Goal: Information Seeking & Learning: Check status

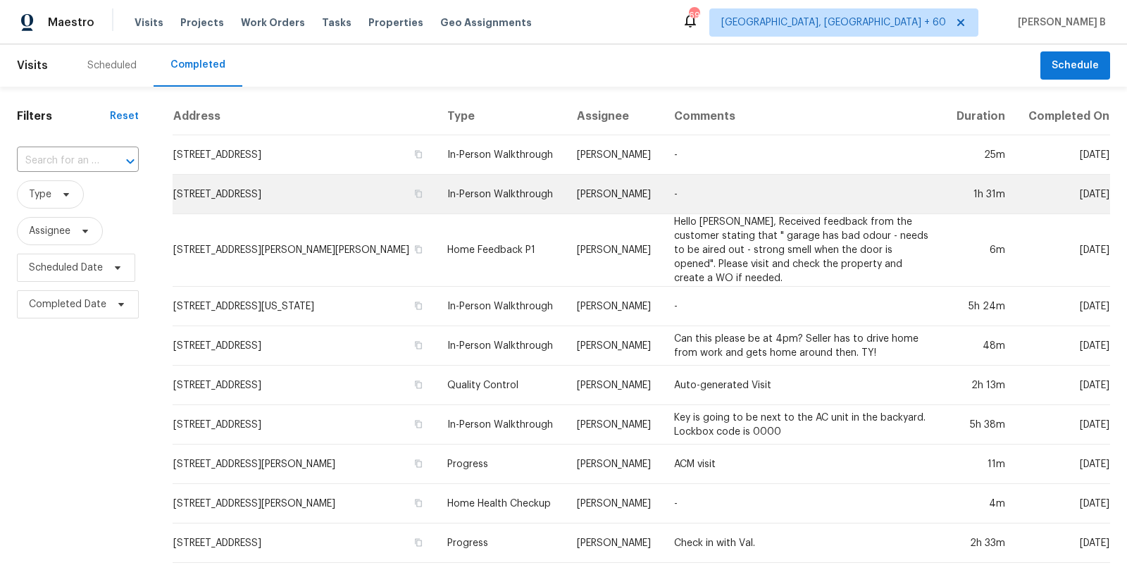
click at [382, 211] on td "696 Green Pond Rd, Rockaway, NJ 07866" at bounding box center [304, 194] width 263 height 39
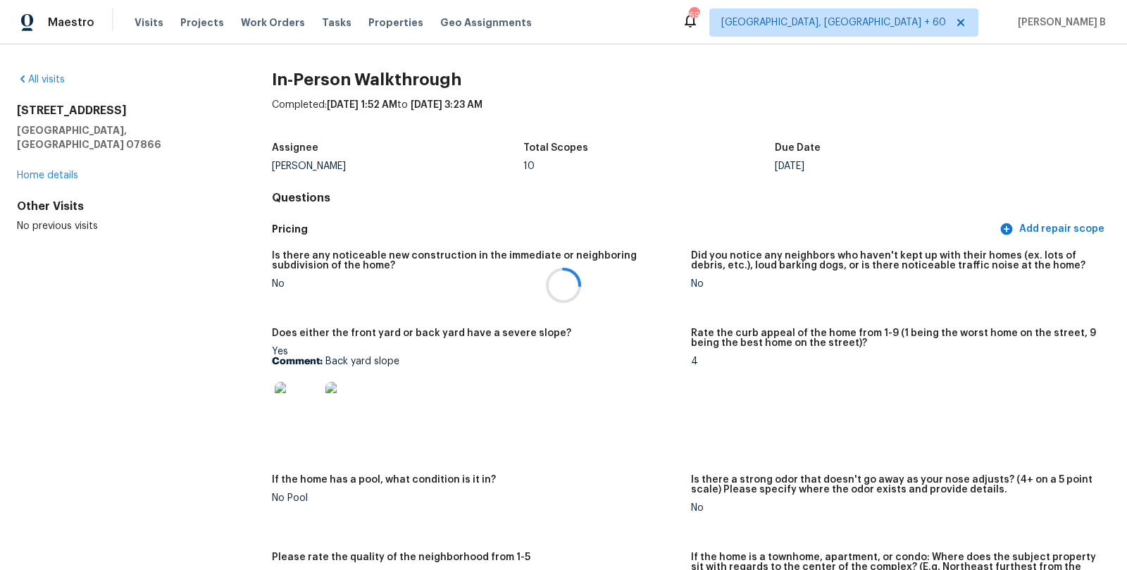
click at [141, 20] on div at bounding box center [563, 285] width 1127 height 570
click at [141, 20] on span "Visits" at bounding box center [149, 22] width 29 height 14
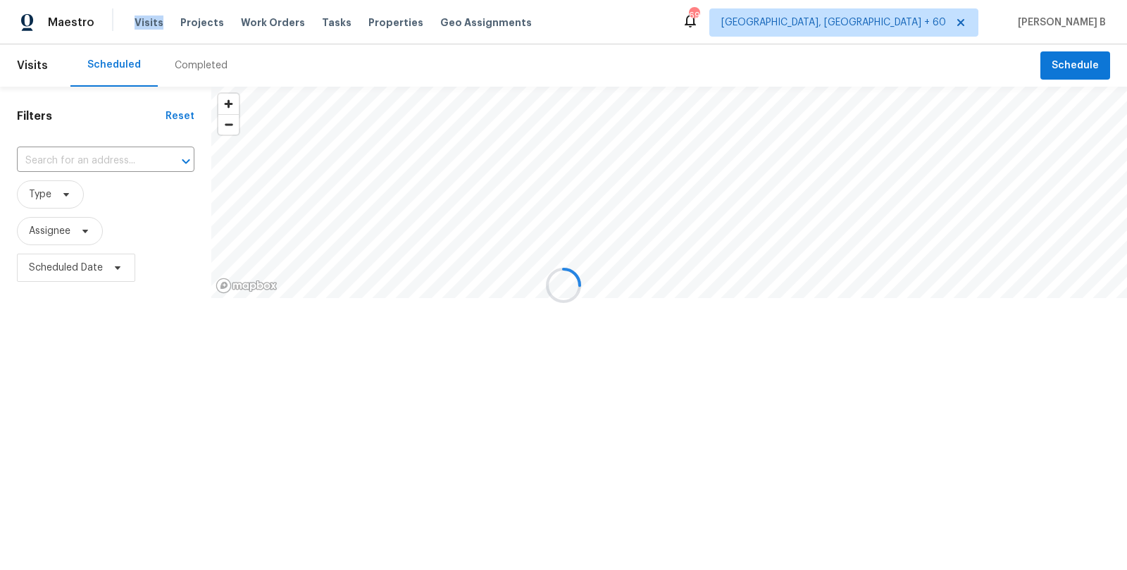
click at [141, 20] on div at bounding box center [563, 285] width 1127 height 570
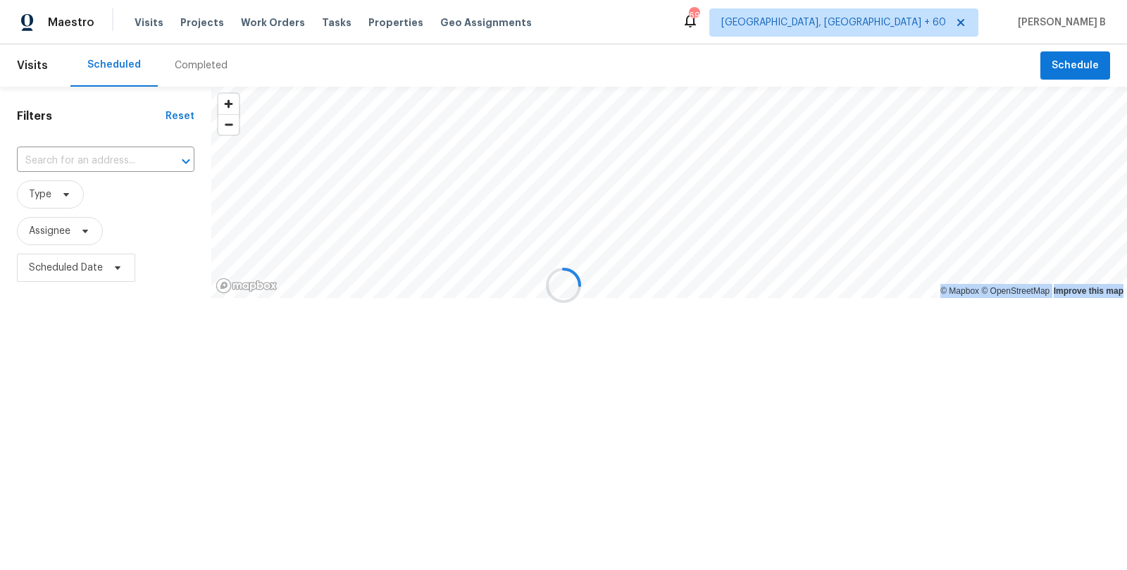
click at [141, 20] on span "Visits" at bounding box center [149, 22] width 29 height 14
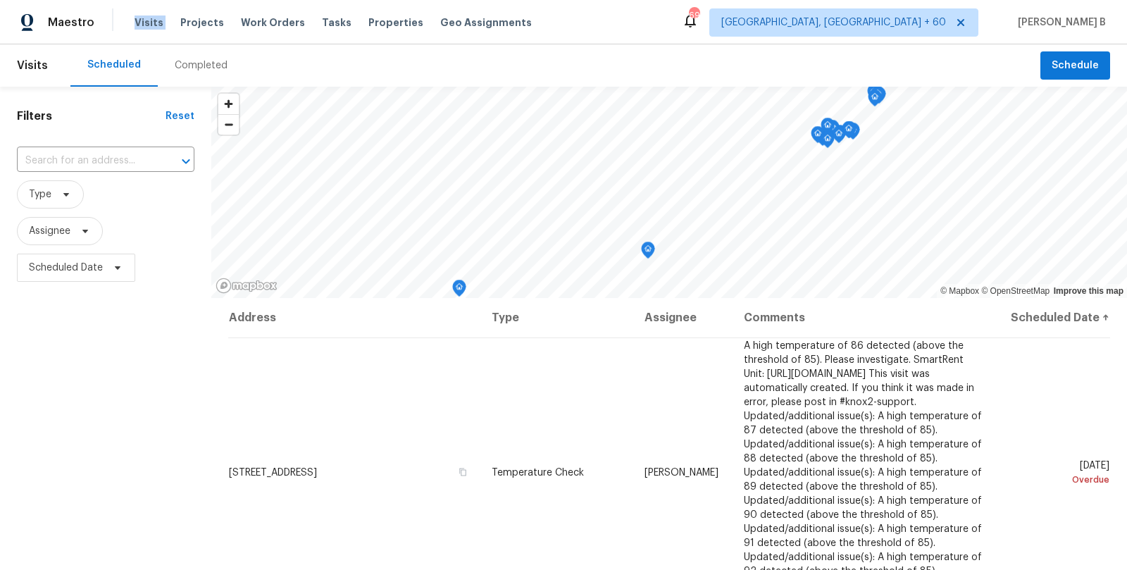
click at [141, 20] on span "Visits" at bounding box center [149, 22] width 29 height 14
click at [175, 81] on div "Completed" at bounding box center [201, 65] width 87 height 42
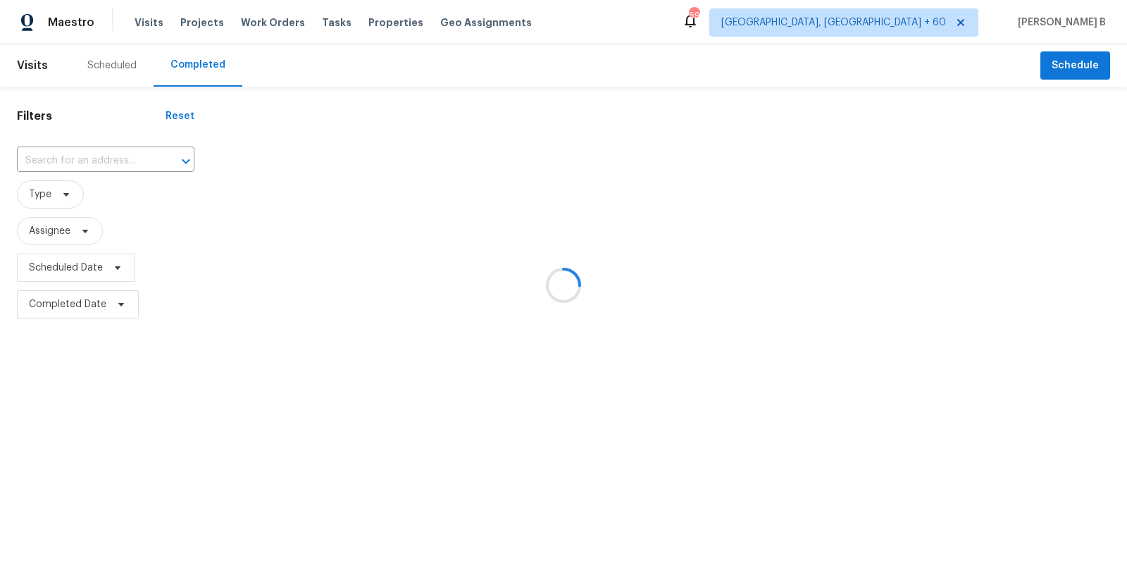
click at [184, 70] on div at bounding box center [563, 285] width 1127 height 570
click at [122, 171] on div at bounding box center [563, 285] width 1127 height 570
click at [114, 154] on div at bounding box center [563, 285] width 1127 height 570
click at [118, 166] on div at bounding box center [563, 285] width 1127 height 570
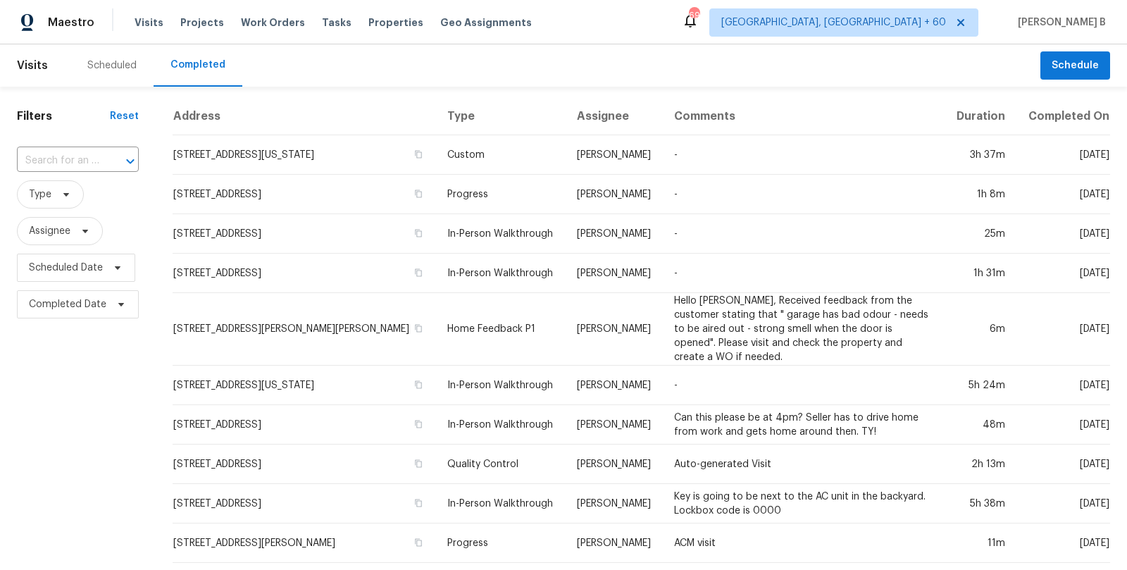
click at [118, 166] on div at bounding box center [120, 161] width 37 height 20
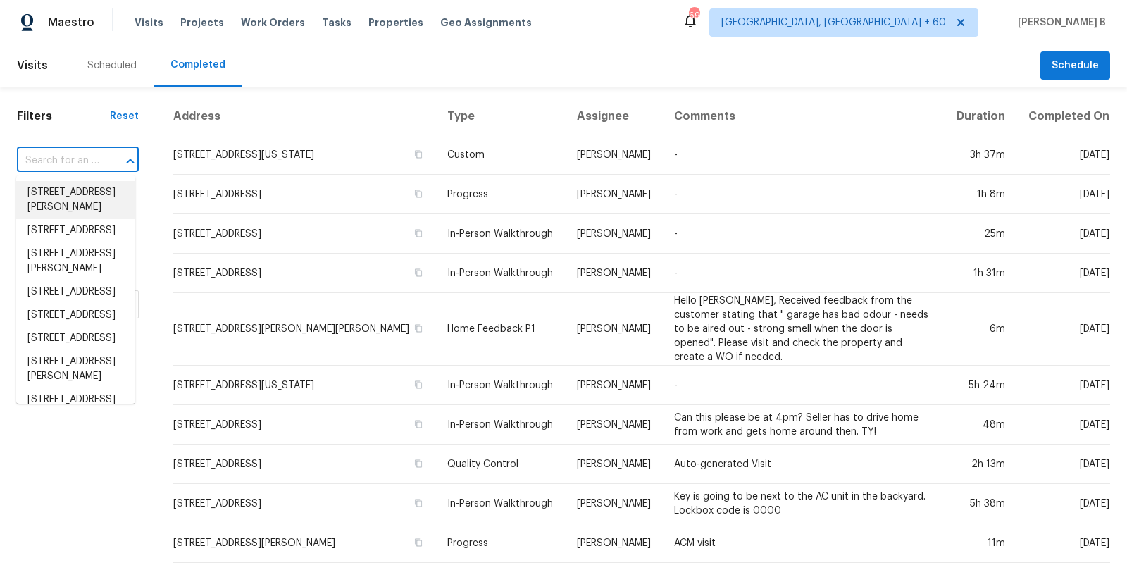
paste input "https://opendoor.atlassian.net/browse/HSR-710799"
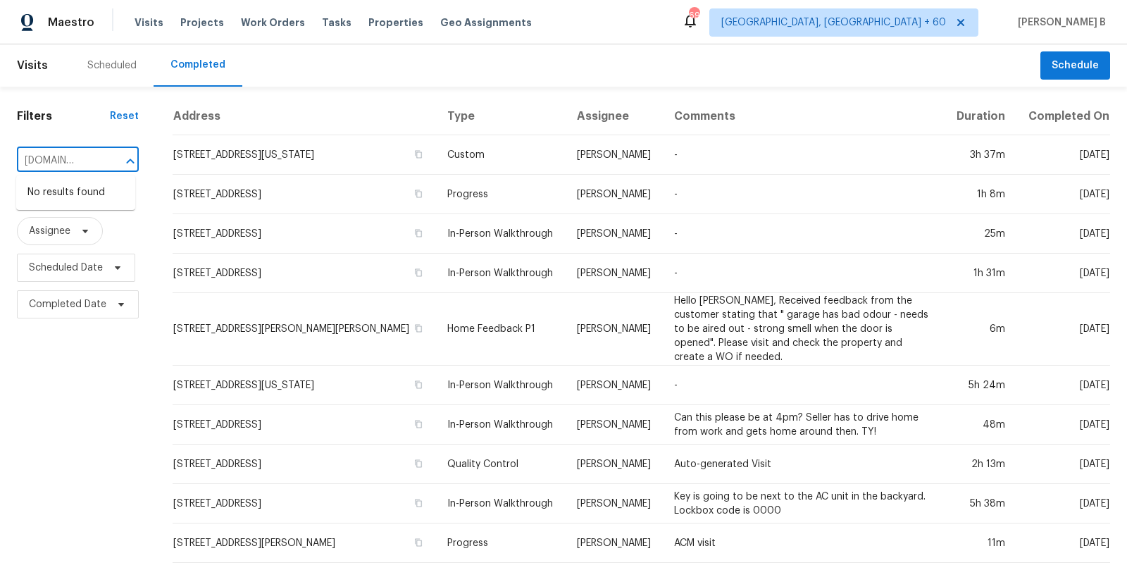
type input "https://opendoor.atlassian.net/browse/HSR-710799"
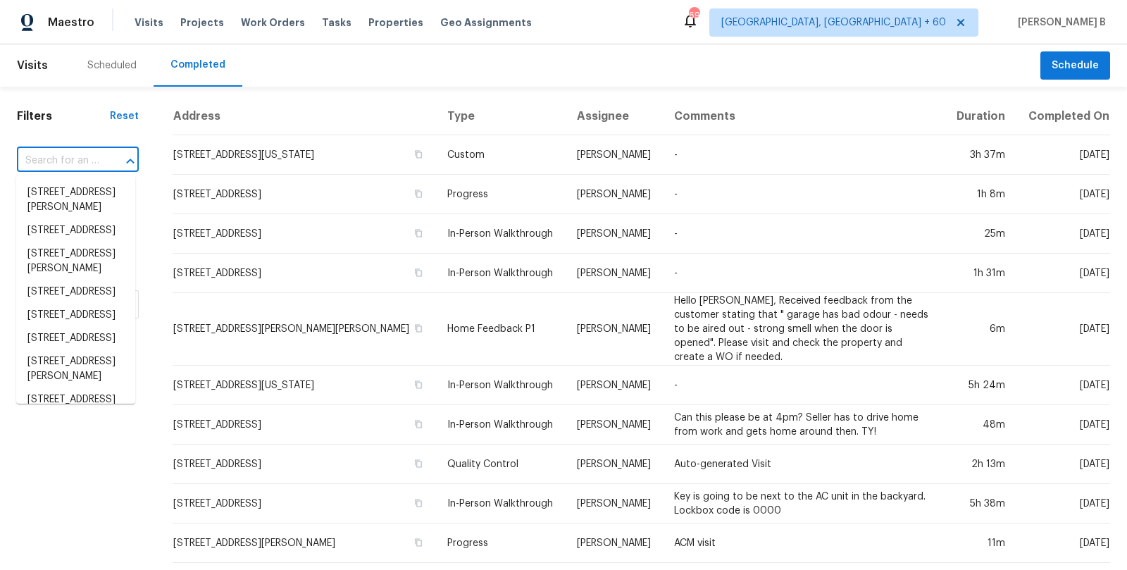
scroll to position [0, 0]
click at [82, 164] on input "text" at bounding box center [58, 161] width 82 height 22
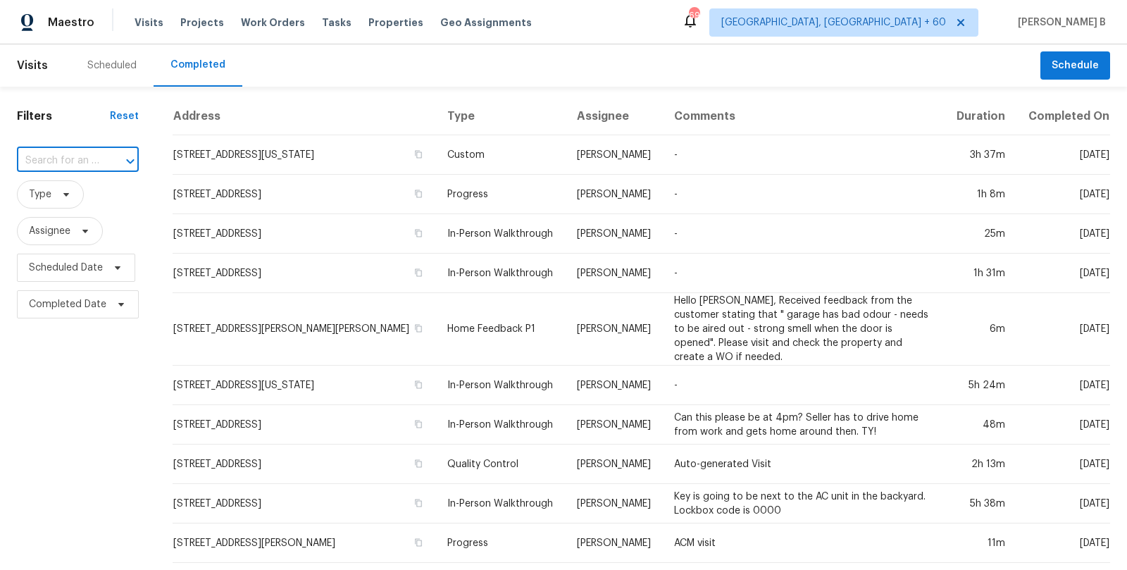
paste input "4039 Caney Creek Ln, Chapel Hill, TN 37034"
type input "4039 Caney Creek Ln, Chapel Hill, TN 37034"
click at [86, 194] on li "4039 Caney Creek Ln, Chapel Hill, TN 37034" at bounding box center [75, 192] width 119 height 23
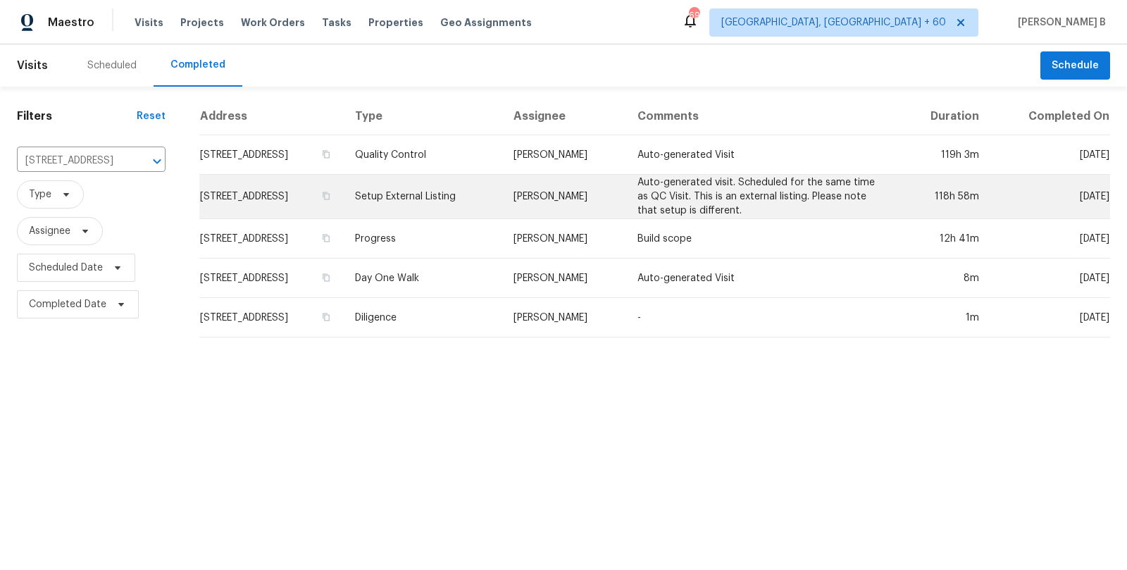
click at [626, 195] on td "Brianna Bidco" at bounding box center [564, 197] width 124 height 44
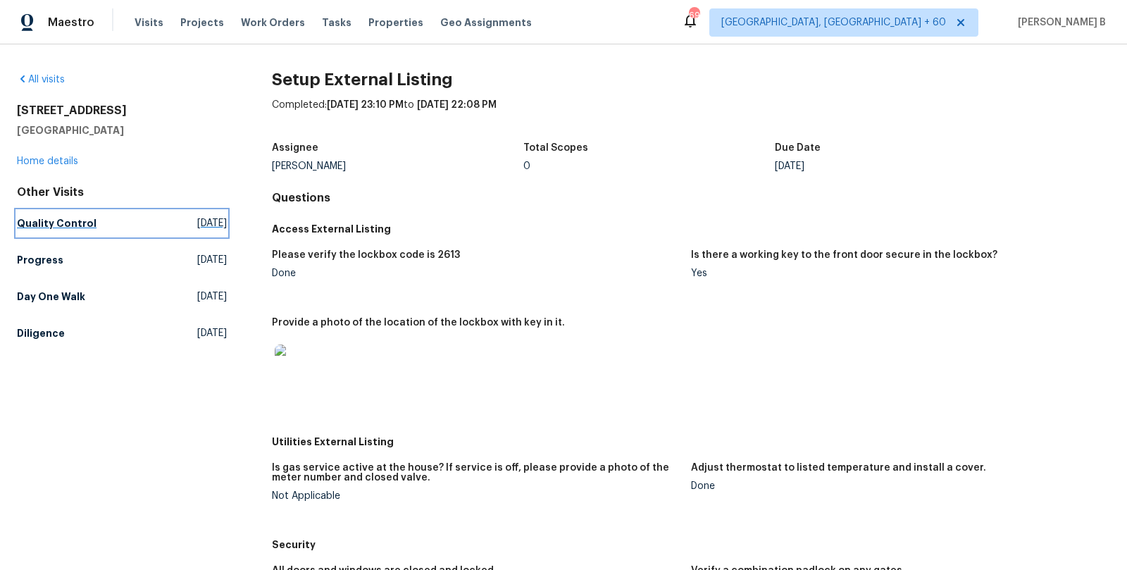
click at [113, 213] on link "Quality Control Tue, Sep 02 2025" at bounding box center [122, 223] width 210 height 25
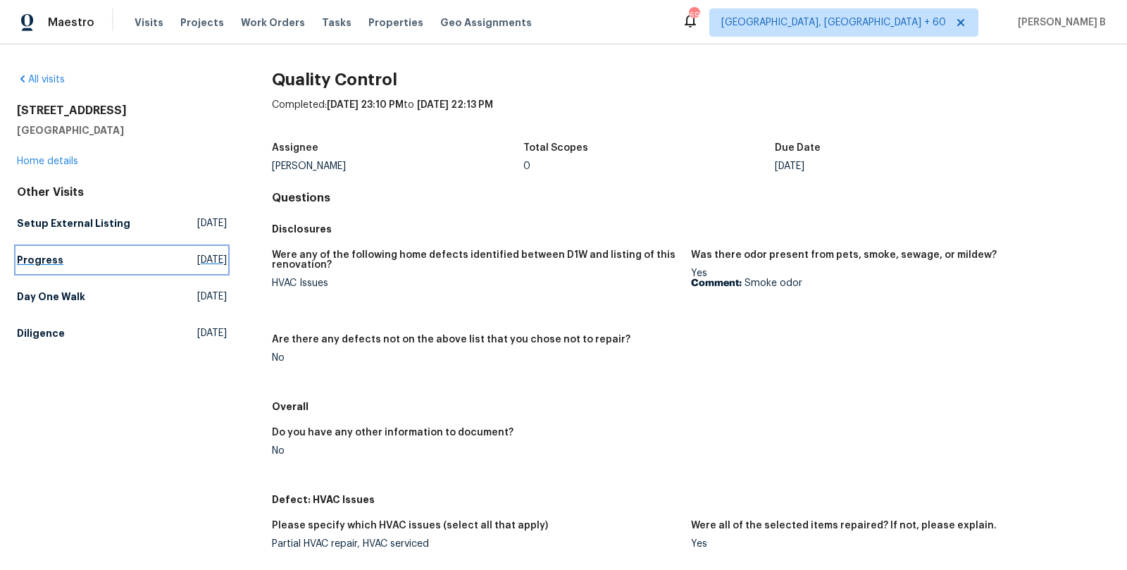
click at [182, 250] on link "Progress Sat, Aug 16 2025" at bounding box center [122, 259] width 210 height 25
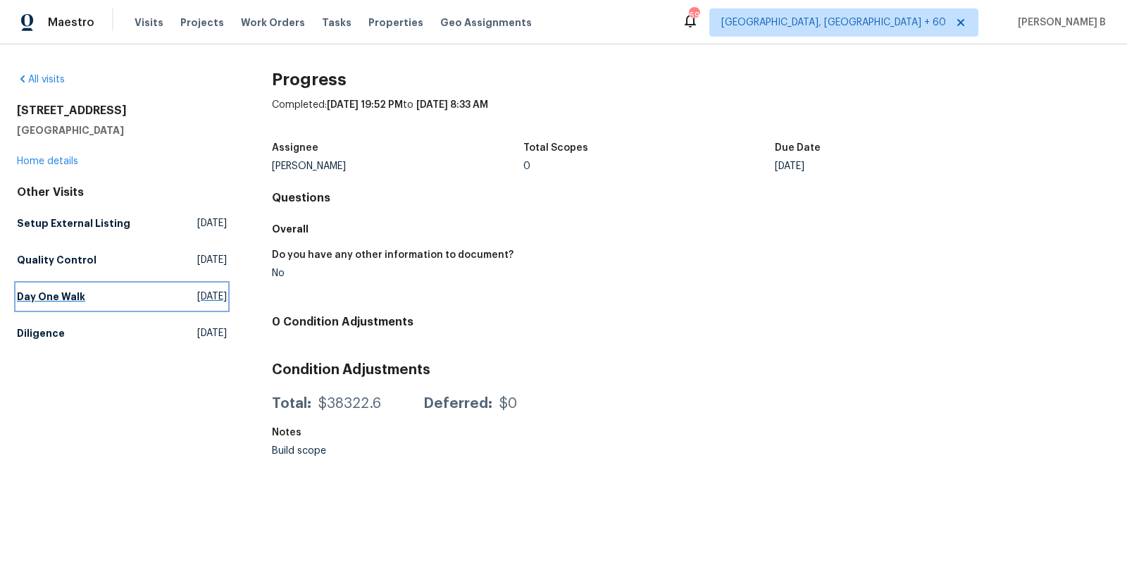
click at [123, 287] on link "Day One Walk Fri, Aug 08 2025" at bounding box center [122, 296] width 210 height 25
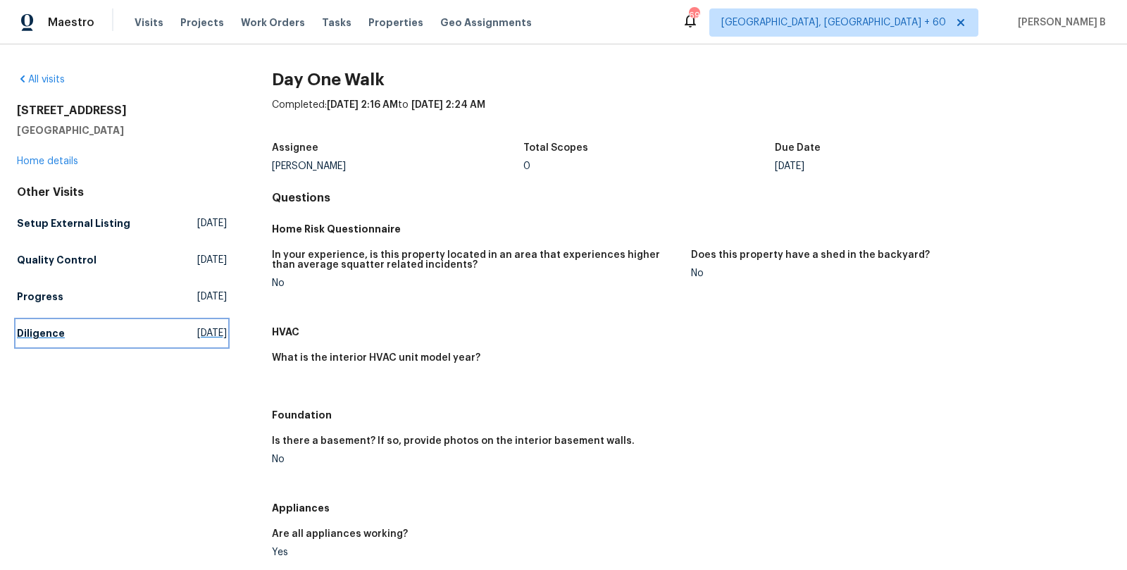
click at [151, 330] on link "Diligence Fri, Jul 18 2025" at bounding box center [122, 332] width 210 height 25
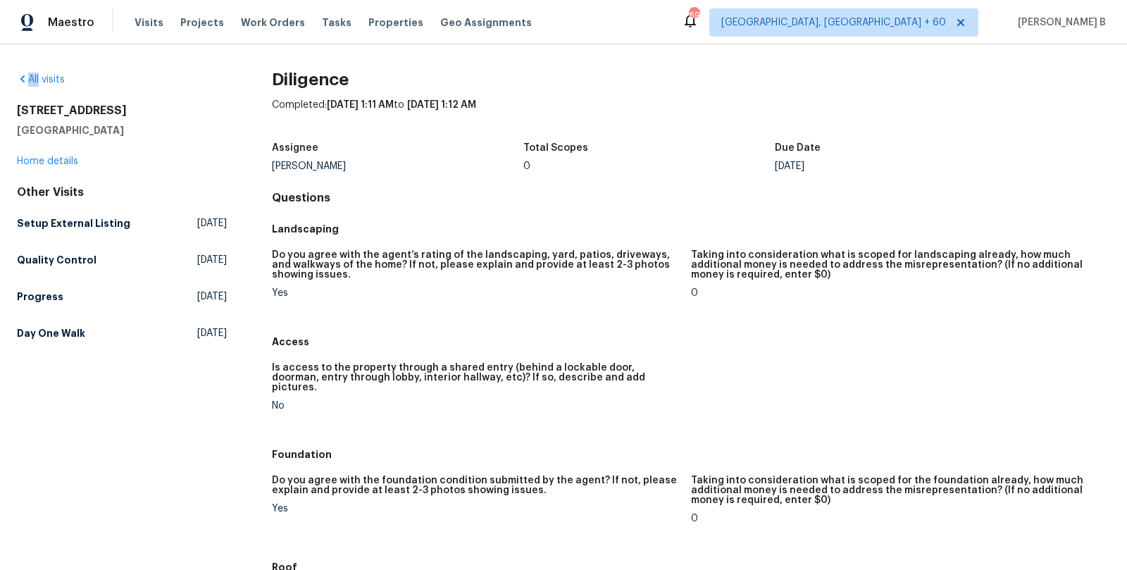
click at [40, 73] on div "All visits" at bounding box center [122, 80] width 210 height 14
click at [50, 82] on link "All visits" at bounding box center [41, 80] width 48 height 10
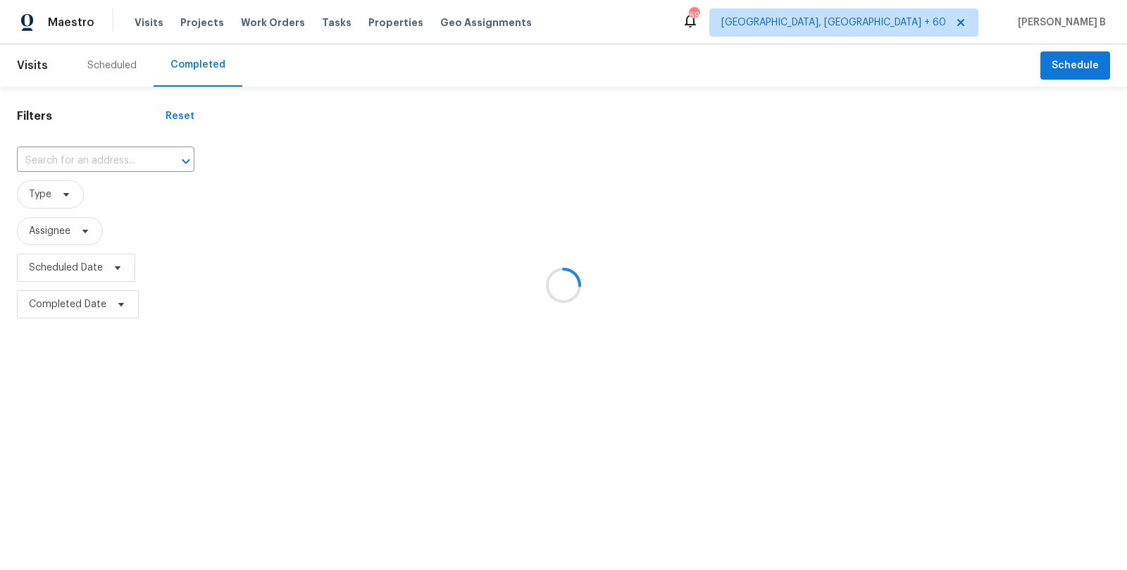
click at [105, 135] on div at bounding box center [563, 285] width 1127 height 570
click at [106, 159] on div at bounding box center [563, 285] width 1127 height 570
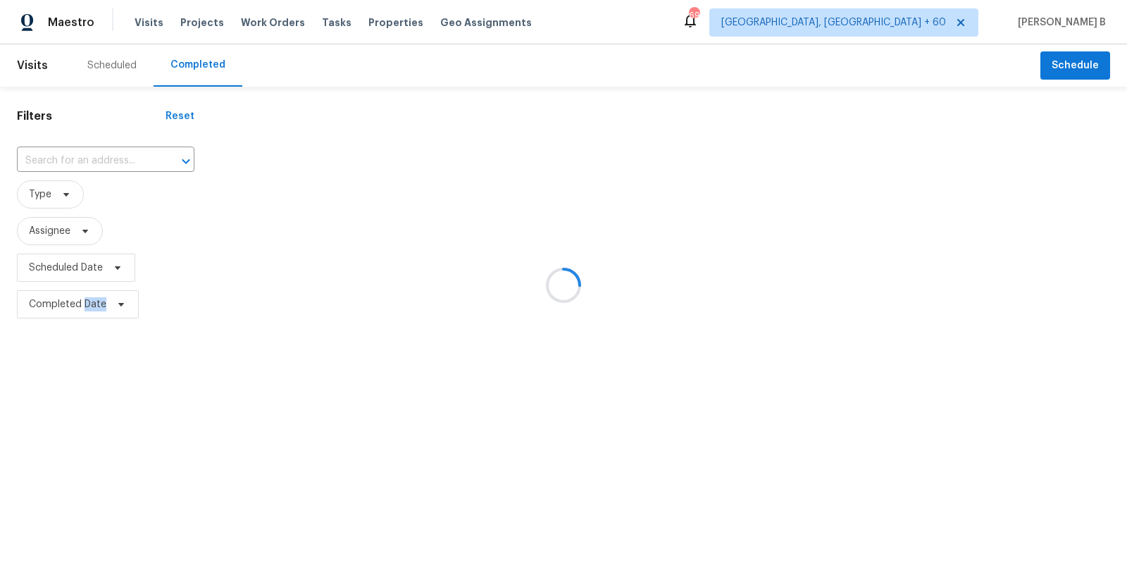
click at [106, 159] on div at bounding box center [563, 285] width 1127 height 570
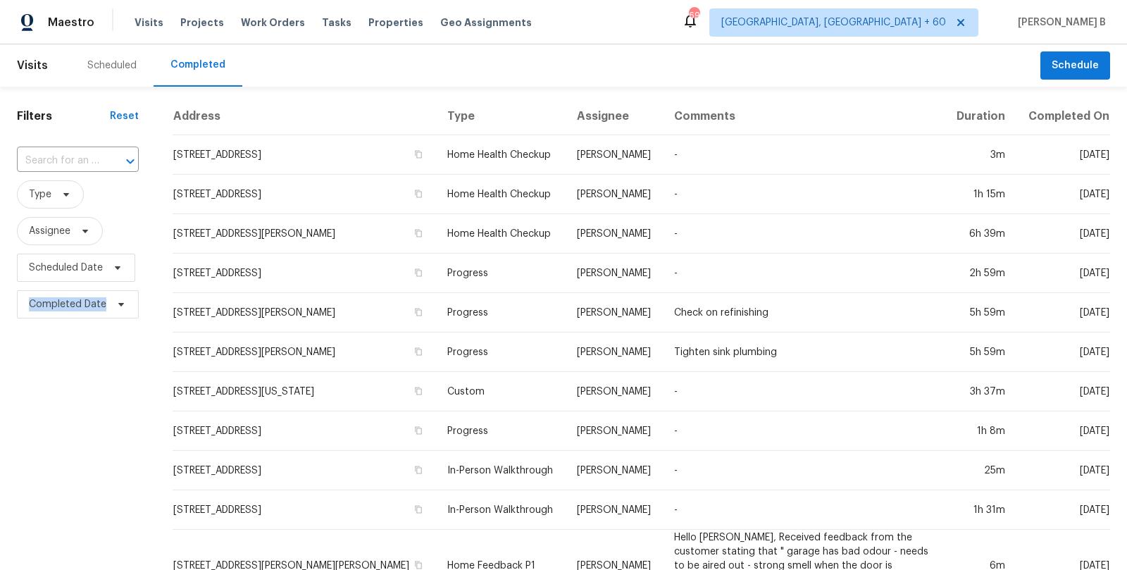
click at [106, 159] on div at bounding box center [120, 161] width 37 height 20
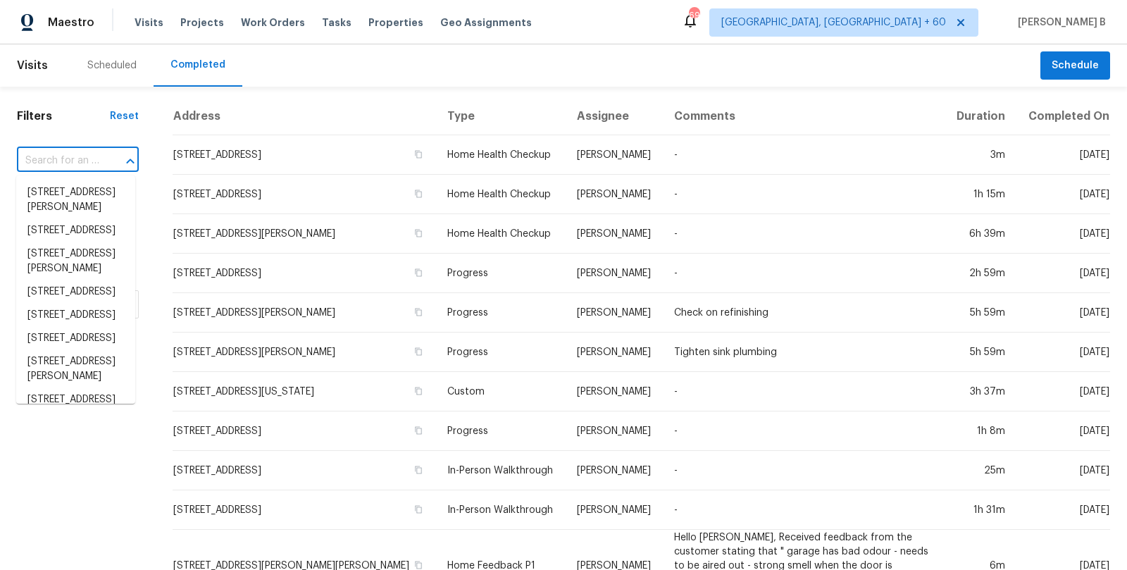
click at [106, 159] on div at bounding box center [120, 161] width 37 height 20
paste input "4612 Silvies Way, Elk Grove, CA 95758"
type input "4612 Silvies Way, Elk Grove, CA 95758"
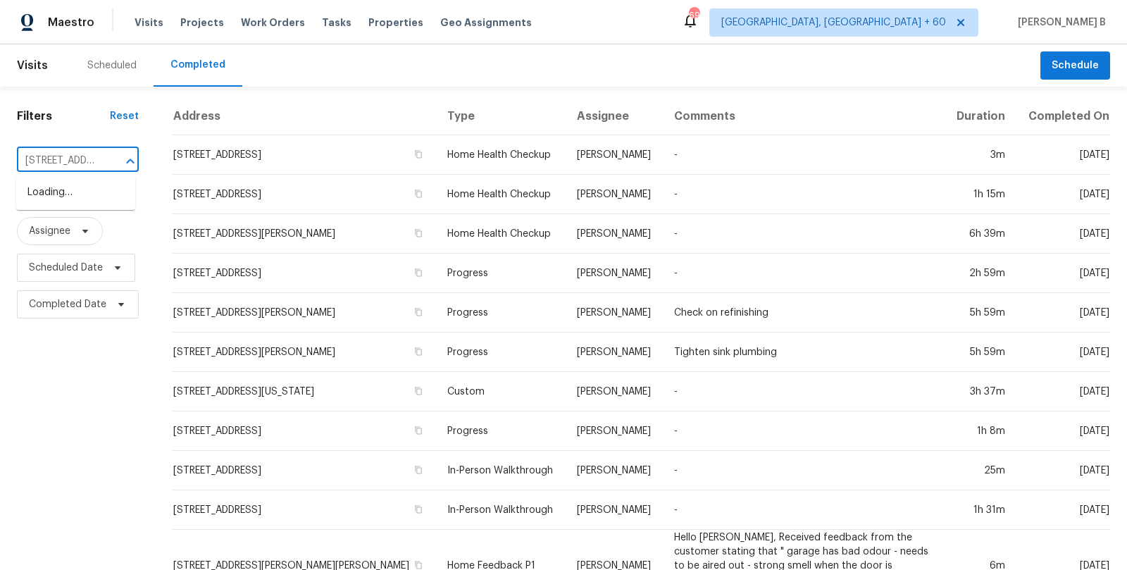
scroll to position [0, 102]
click at [74, 202] on li "4612 Silvies Way, Elk Grove, CA 95758" at bounding box center [75, 192] width 119 height 23
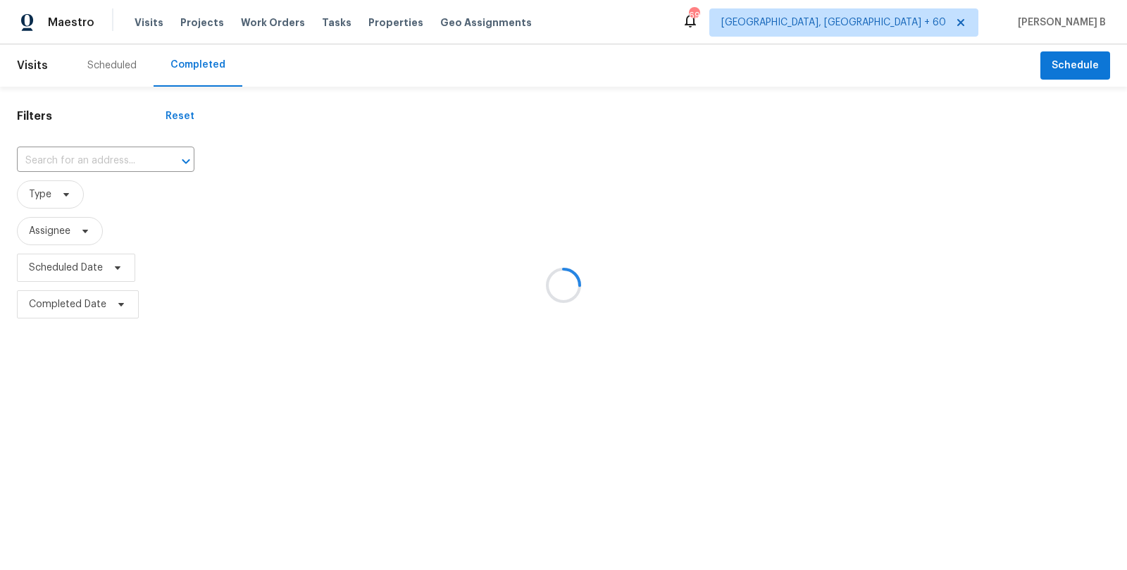
type input "4612 Silvies Way, Elk Grove, CA 95758"
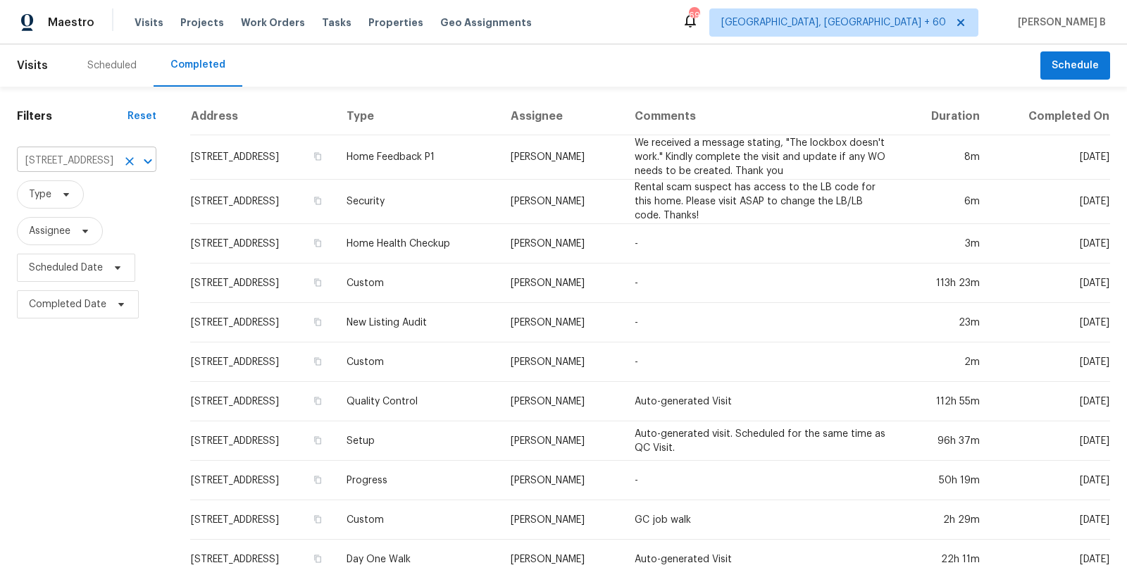
click at [101, 156] on input "4612 Silvies Way, Elk Grove, CA 95758" at bounding box center [67, 161] width 100 height 22
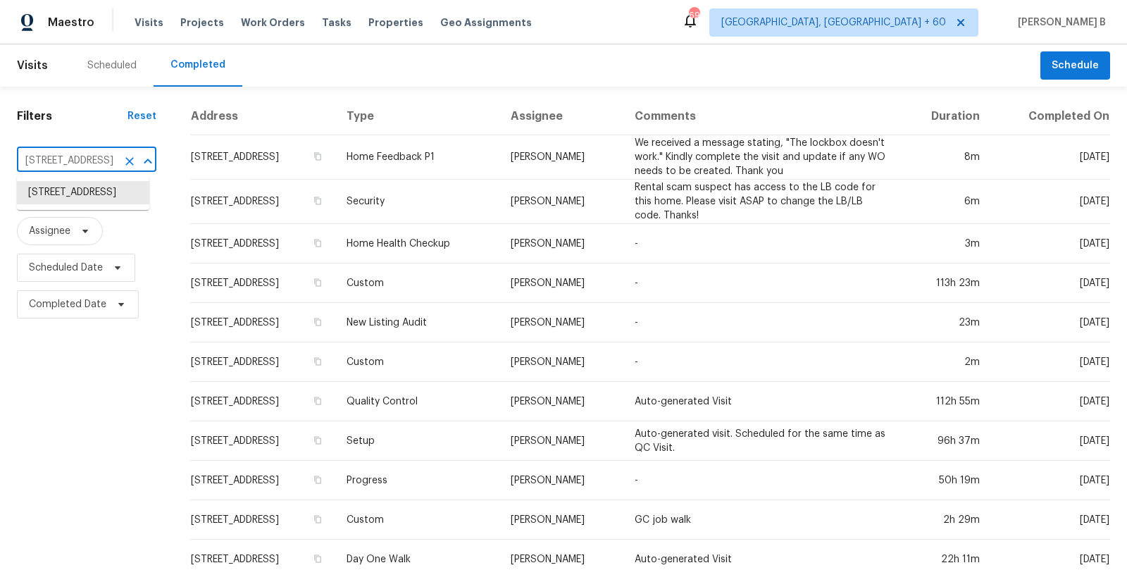
click at [101, 156] on input "4612 Silvies Way, Elk Grove, CA 95758" at bounding box center [67, 161] width 100 height 22
click at [104, 193] on li "4612 Silvies Way, Elk Grove, CA 95758" at bounding box center [83, 192] width 132 height 23
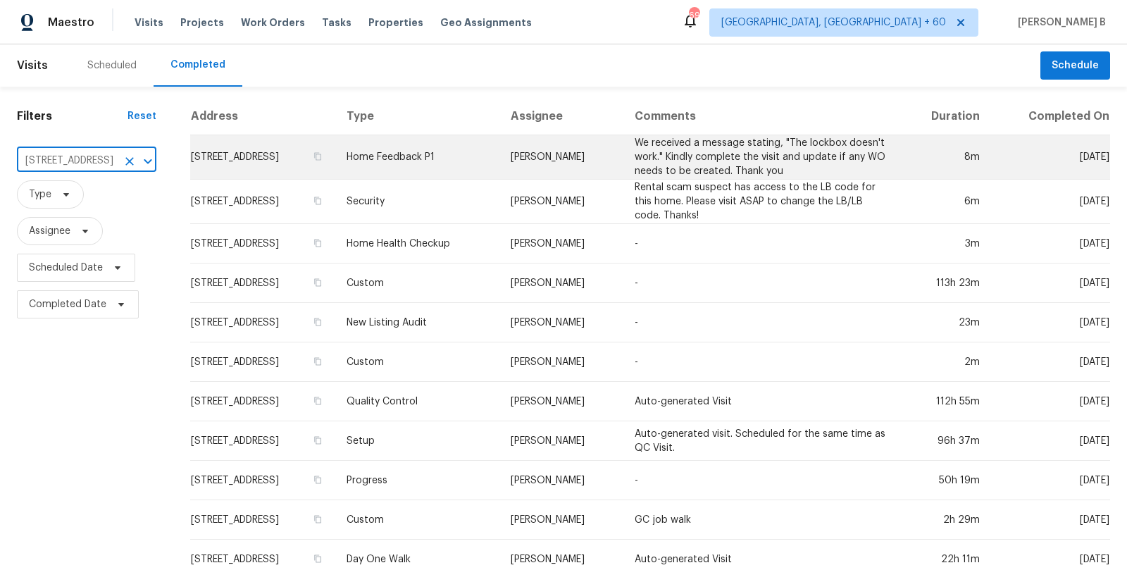
click at [443, 169] on td "Home Feedback P1" at bounding box center [417, 157] width 165 height 44
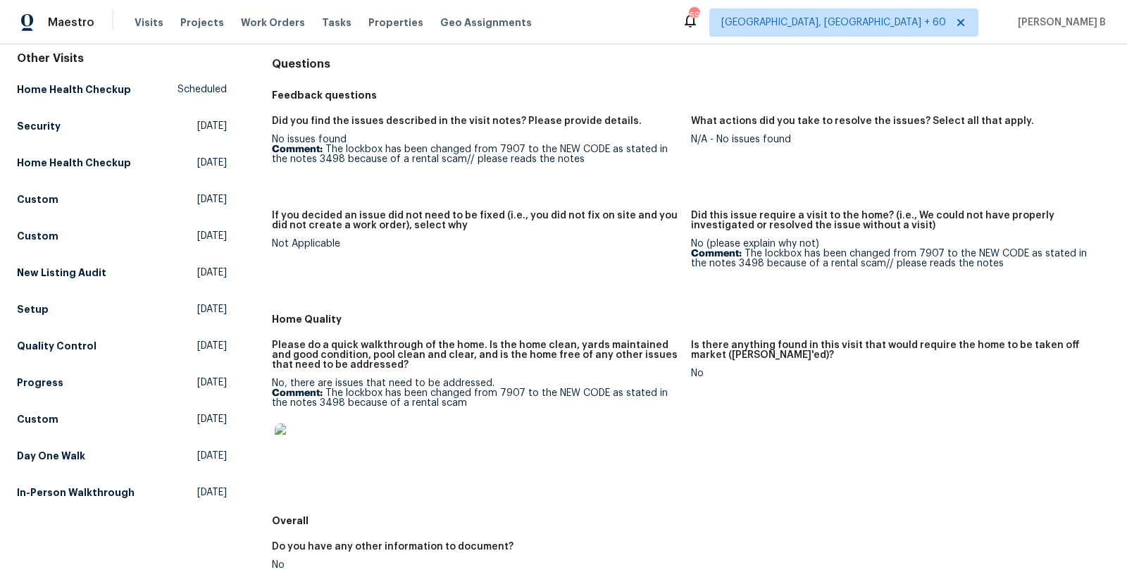
scroll to position [275, 0]
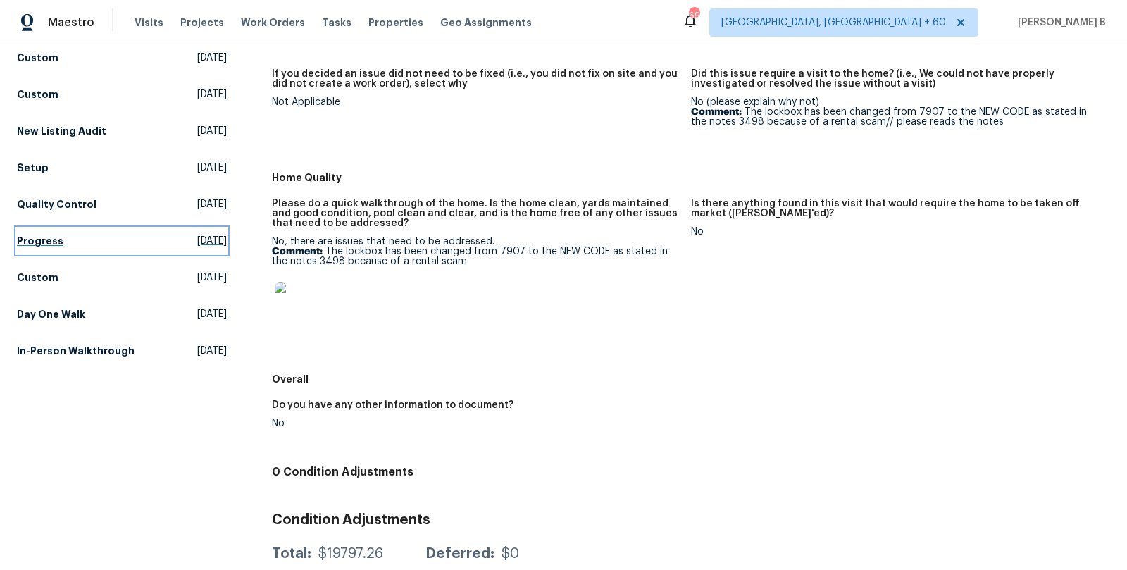
click at [84, 243] on link "Progress Wed, Aug 20 2025" at bounding box center [122, 240] width 210 height 25
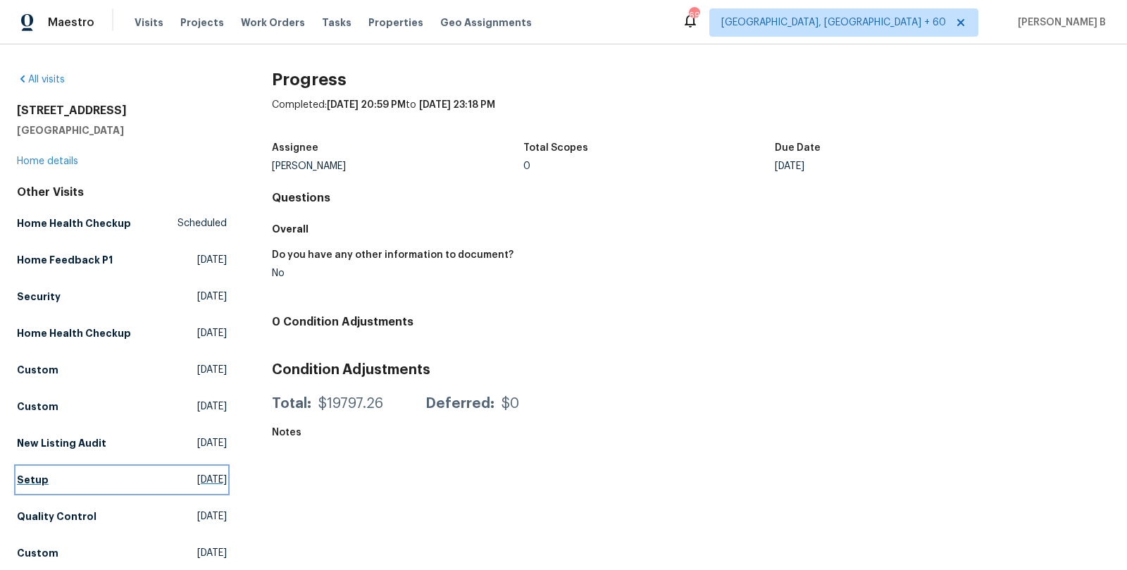
click at [111, 481] on link "Setup Tue, Aug 26 2025" at bounding box center [122, 479] width 210 height 25
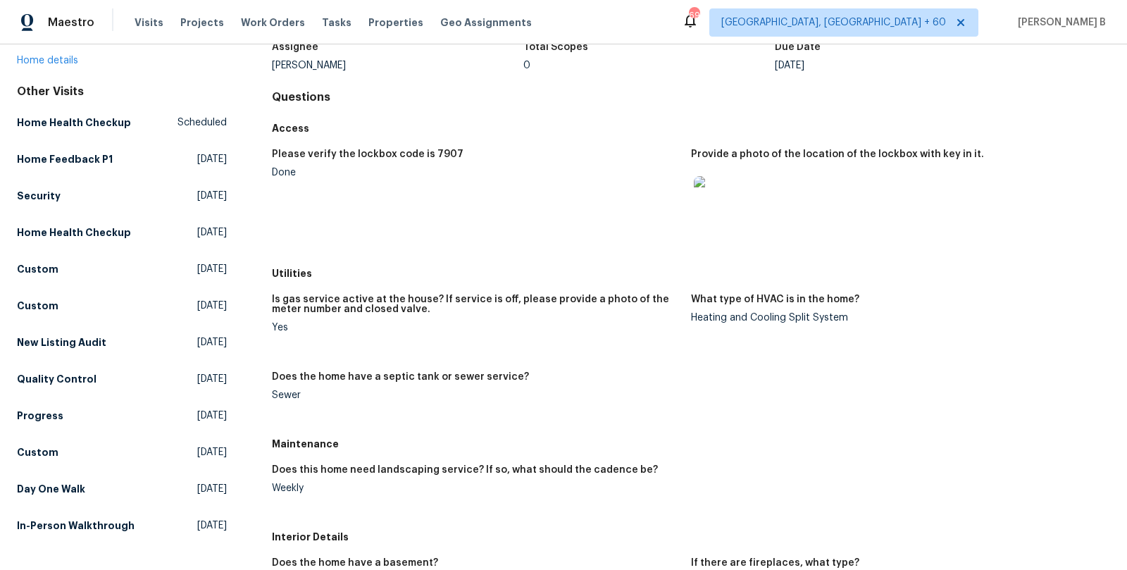
scroll to position [235, 0]
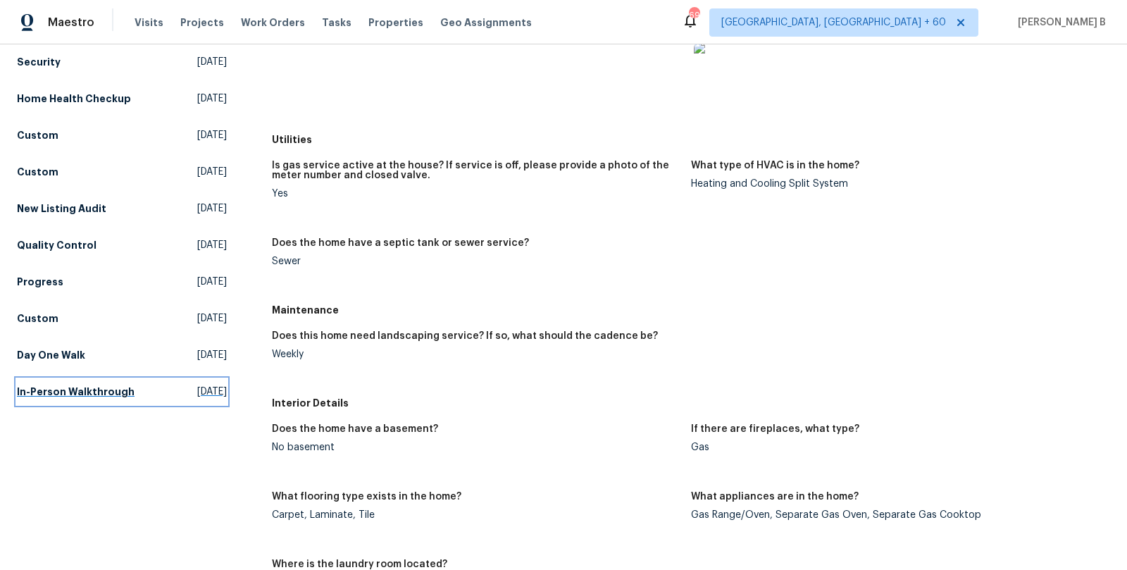
click at [197, 389] on span "Sat, Jul 12 2025" at bounding box center [212, 392] width 30 height 14
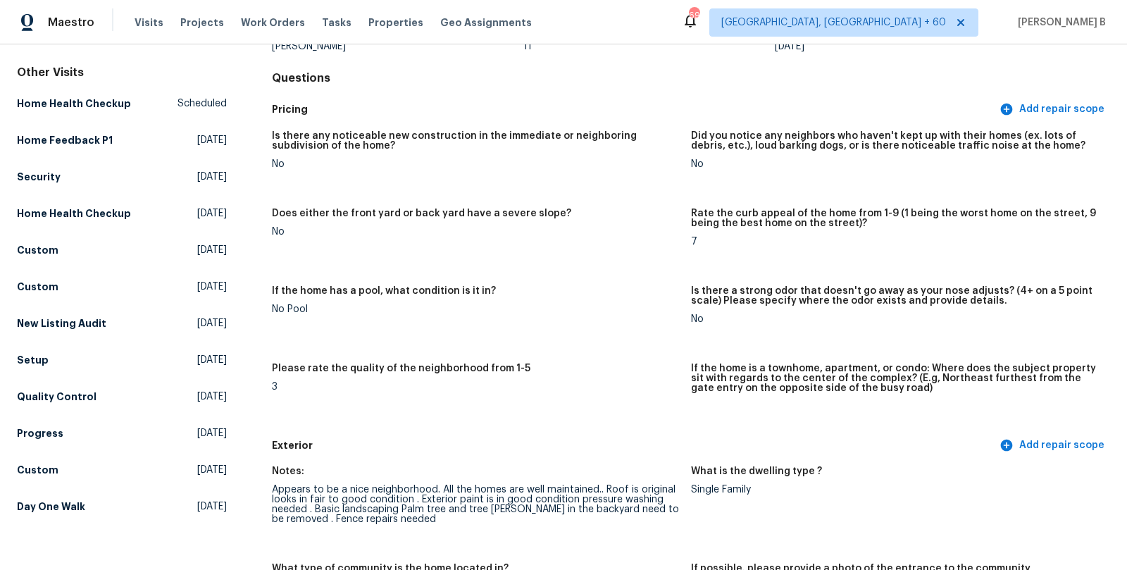
scroll to position [73, 0]
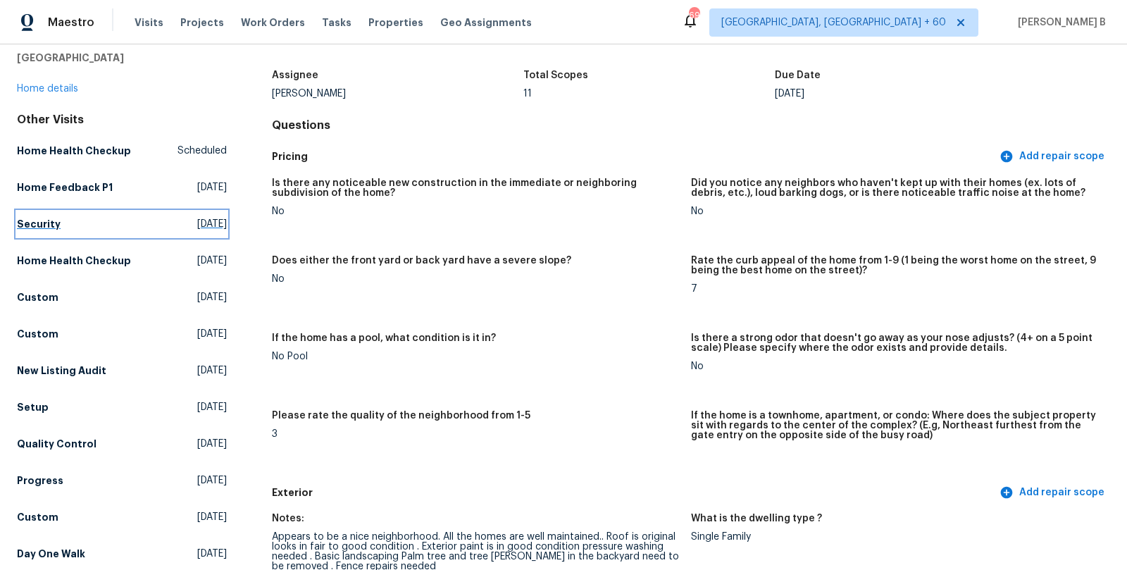
click at [216, 218] on span "Tue, Sep 16 2025" at bounding box center [212, 224] width 30 height 14
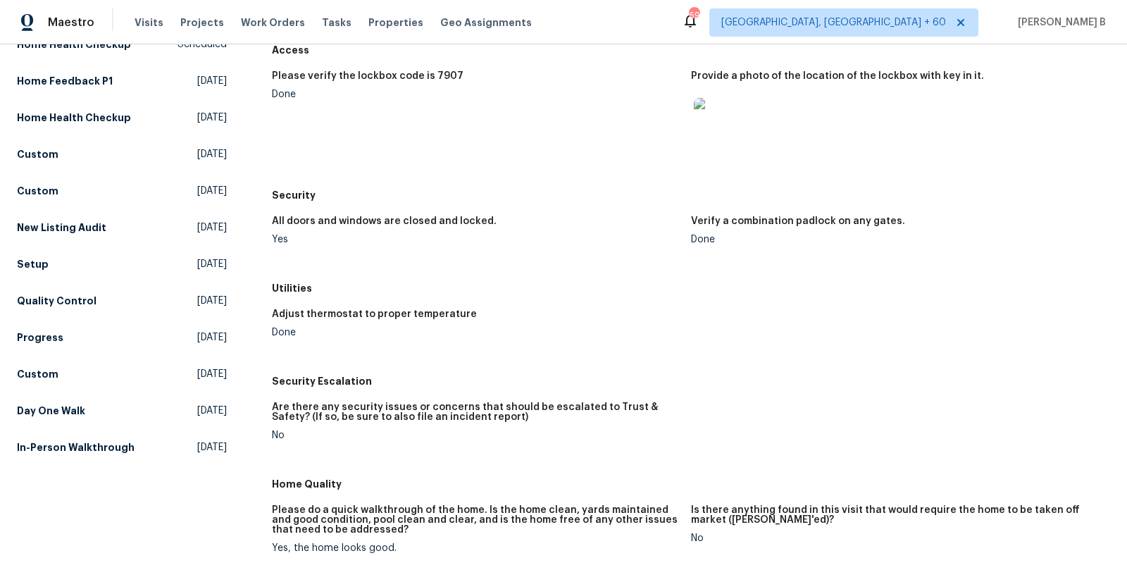
scroll to position [460, 0]
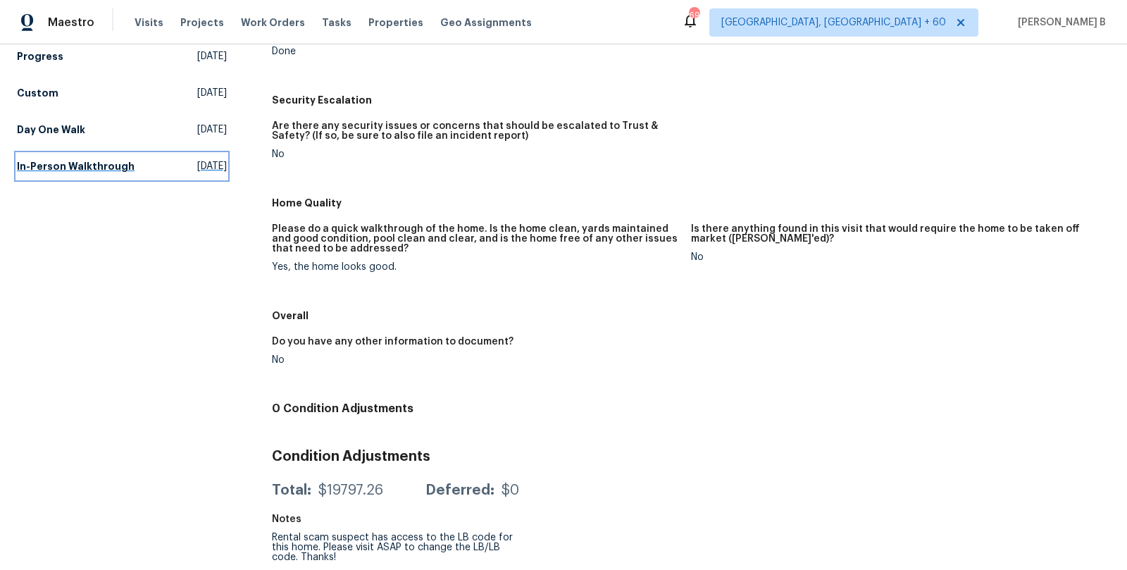
click at [150, 170] on link "In-Person Walkthrough Sat, Jul 12 2025" at bounding box center [122, 166] width 210 height 25
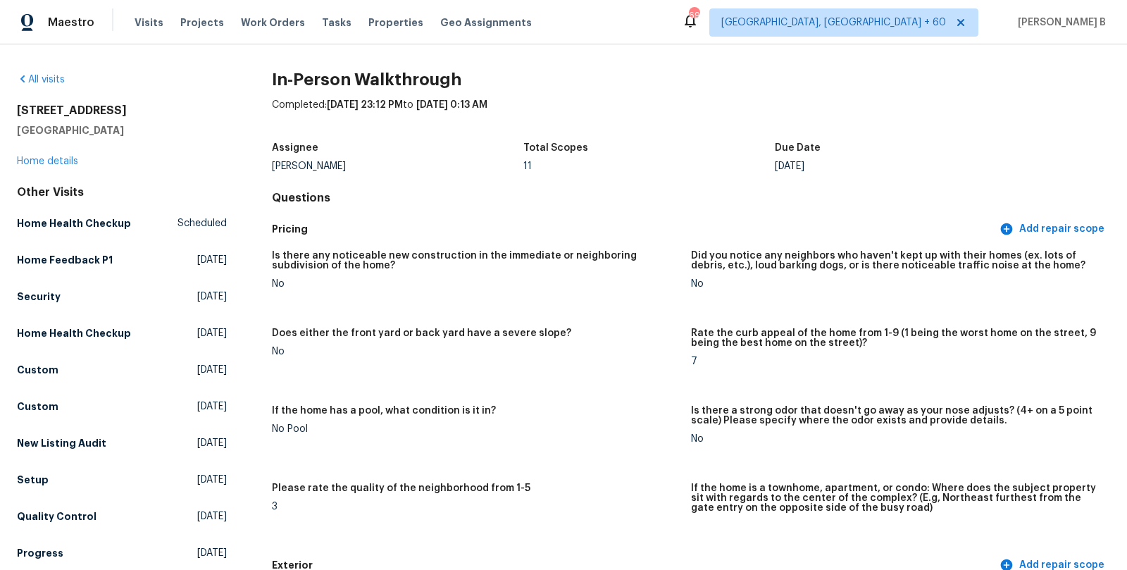
scroll to position [713, 0]
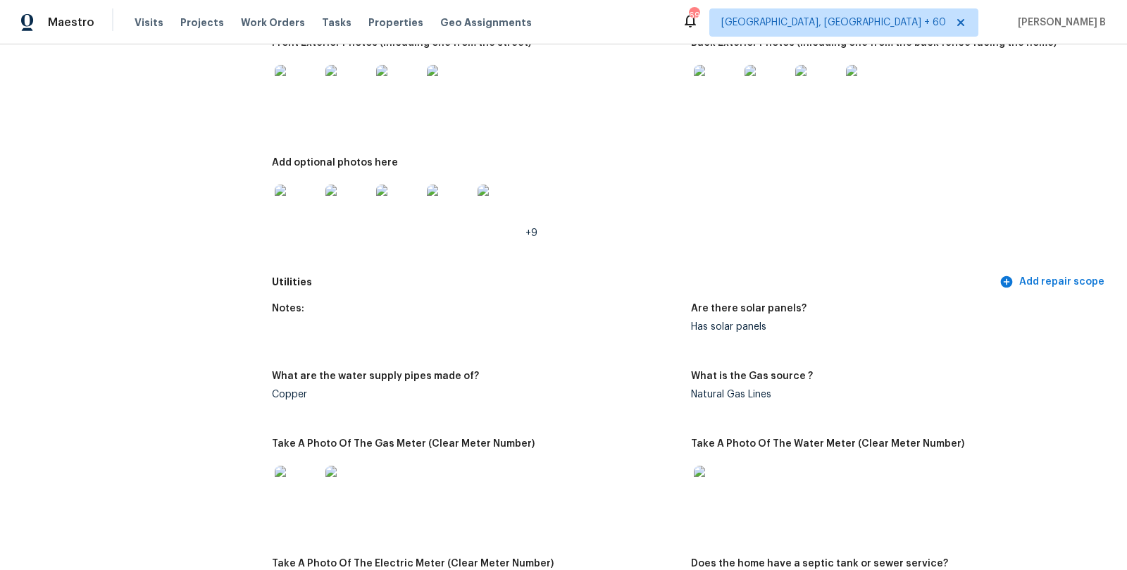
click at [300, 82] on img at bounding box center [297, 87] width 45 height 45
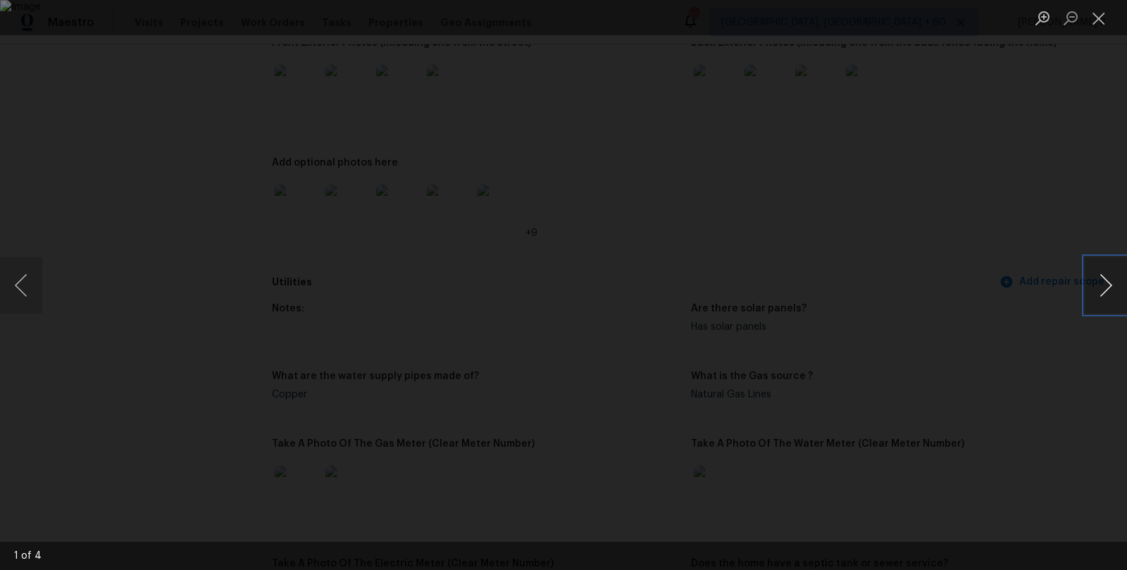
click at [1106, 278] on button "Next image" at bounding box center [1106, 285] width 42 height 56
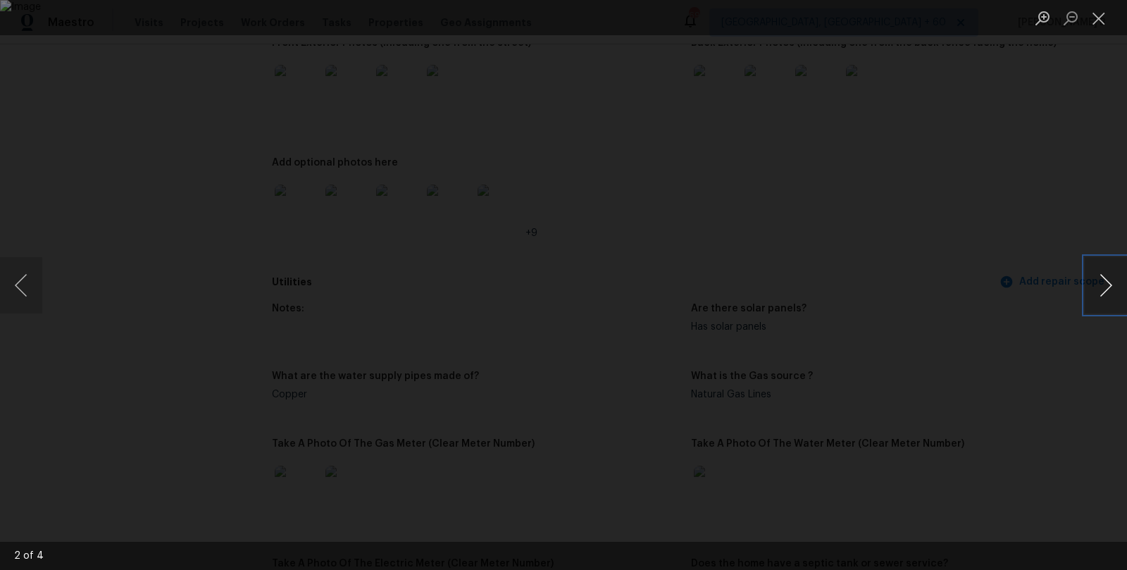
click at [1106, 278] on button "Next image" at bounding box center [1106, 285] width 42 height 56
click at [1100, 21] on button "Close lightbox" at bounding box center [1099, 18] width 28 height 25
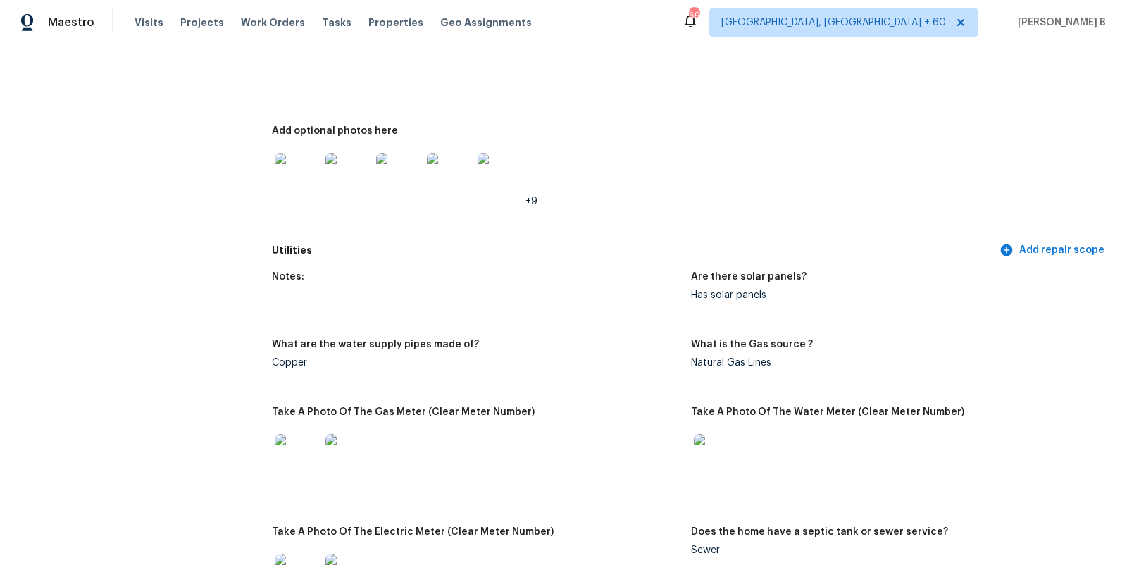
scroll to position [747, 0]
